Goal: Complete application form

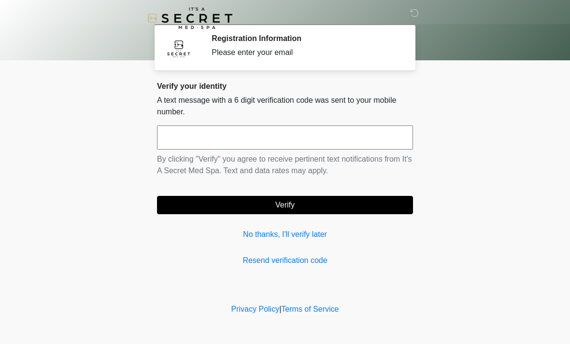
click at [268, 137] on input "text" at bounding box center [285, 138] width 256 height 24
type input "******"
click at [285, 205] on button "Verify" at bounding box center [285, 205] width 256 height 18
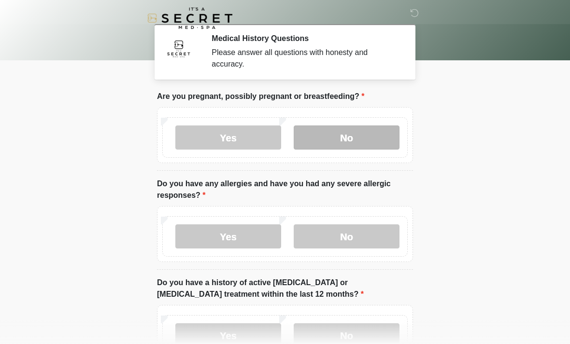
click at [348, 139] on label "No" at bounding box center [347, 138] width 106 height 24
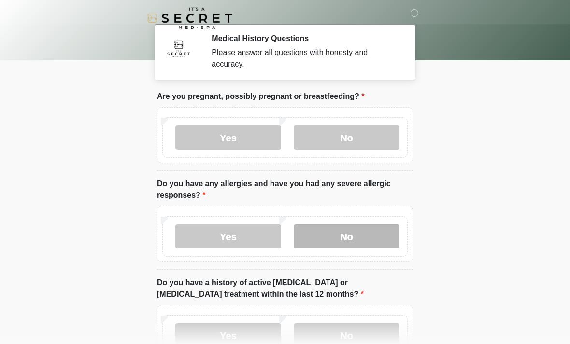
click at [347, 237] on label "No" at bounding box center [347, 237] width 106 height 24
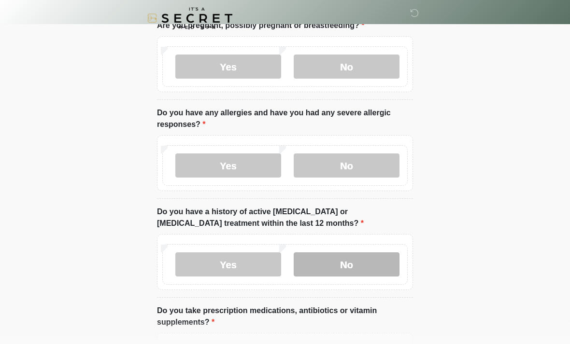
scroll to position [73, 0]
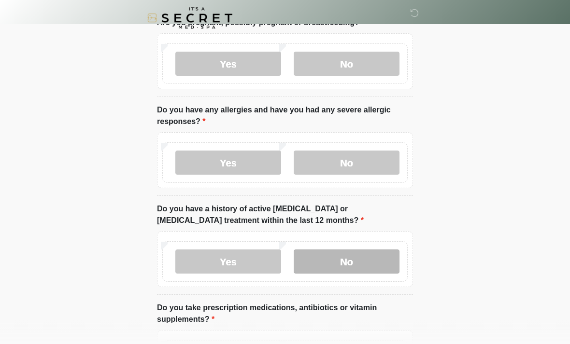
click at [337, 267] on label "No" at bounding box center [347, 262] width 106 height 24
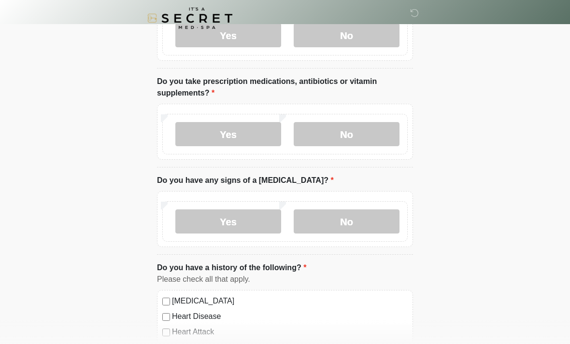
scroll to position [299, 0]
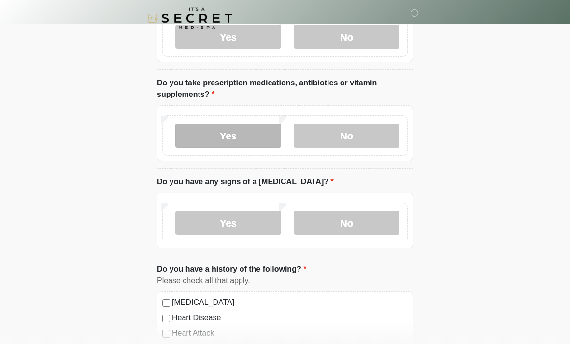
click at [232, 138] on label "Yes" at bounding box center [228, 136] width 106 height 24
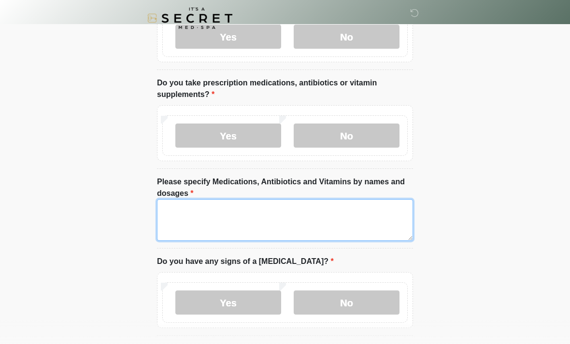
click at [225, 208] on textarea "Please specify Medications, Antibiotics and Vitamins by names and dosages" at bounding box center [285, 220] width 256 height 42
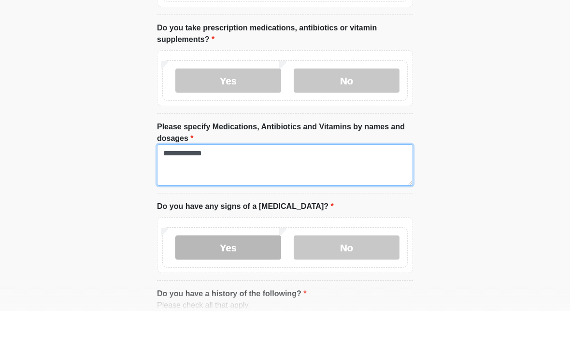
scroll to position [323, 0]
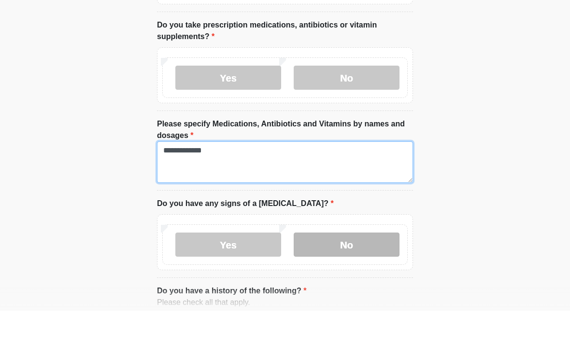
type textarea "**********"
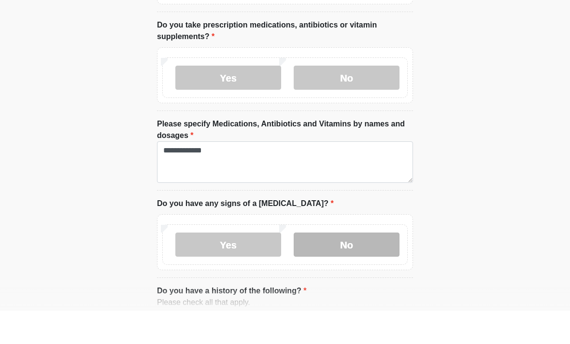
click at [329, 266] on label "No" at bounding box center [347, 278] width 106 height 24
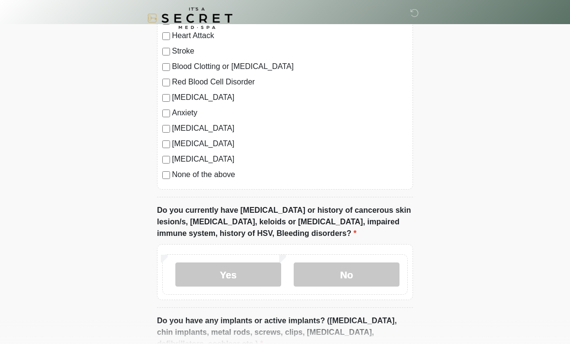
scroll to position [682, 0]
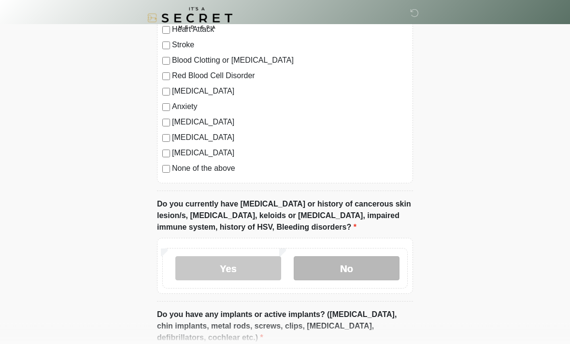
click at [356, 272] on label "No" at bounding box center [347, 269] width 106 height 24
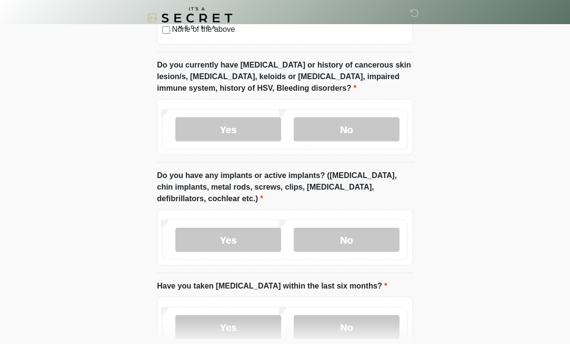
scroll to position [822, 0]
click at [355, 238] on label "No" at bounding box center [347, 240] width 106 height 24
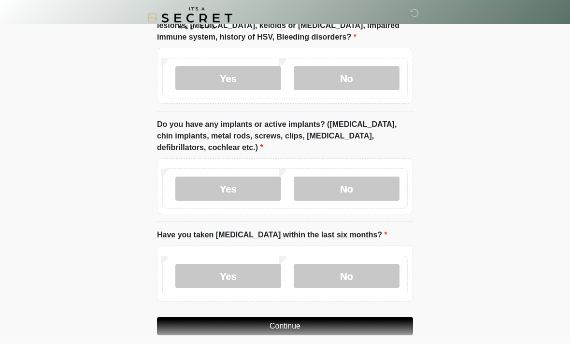
scroll to position [883, 0]
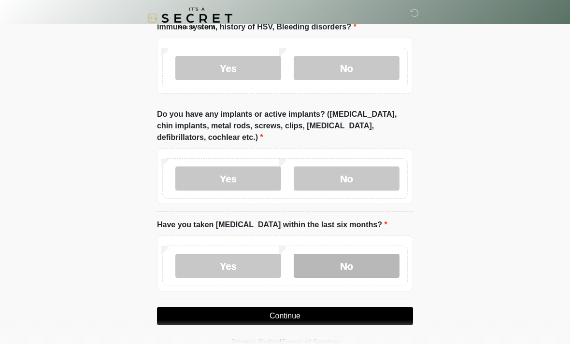
click at [352, 266] on label "No" at bounding box center [347, 266] width 106 height 24
click at [289, 315] on button "Continue" at bounding box center [285, 316] width 256 height 18
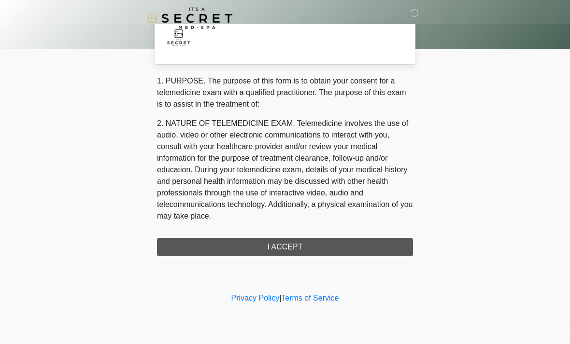
scroll to position [0, 0]
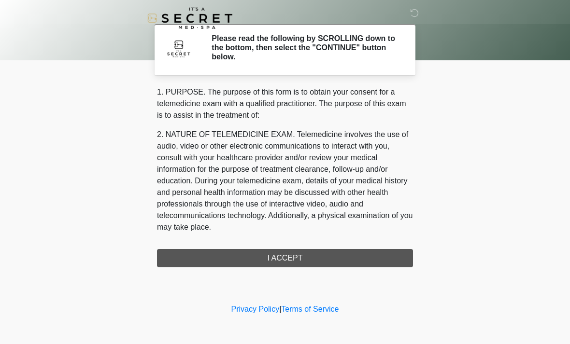
click at [284, 258] on div "1. PURPOSE. The purpose of this form is to obtain your consent for a telemedici…" at bounding box center [285, 176] width 256 height 181
click at [296, 257] on div "1. PURPOSE. The purpose of this form is to obtain your consent for a telemedici…" at bounding box center [285, 176] width 256 height 181
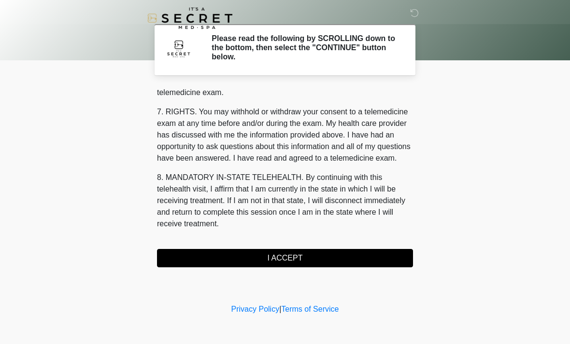
scroll to position [409, 0]
click at [281, 263] on button "I ACCEPT" at bounding box center [285, 258] width 256 height 18
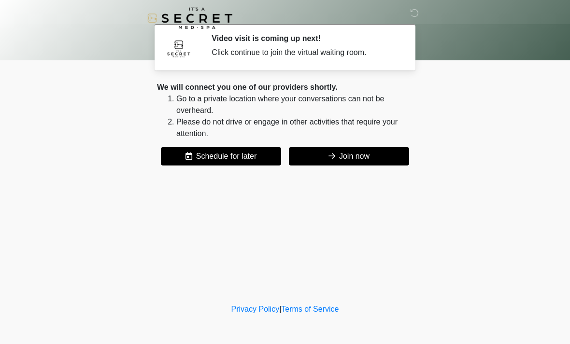
click at [348, 158] on button "Join now" at bounding box center [349, 156] width 120 height 18
